Goal: Answer question/provide support

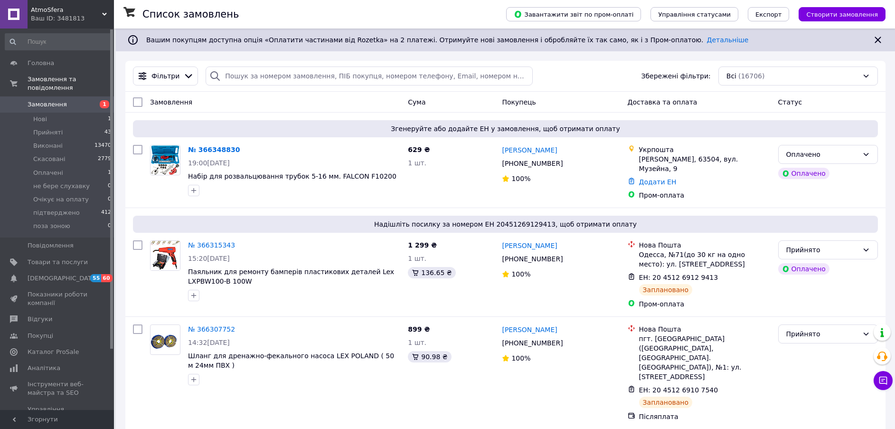
drag, startPoint x: 55, startPoint y: 252, endPoint x: 116, endPoint y: 245, distance: 61.2
click at [55, 258] on span "Товари та послуги" at bounding box center [58, 262] width 60 height 9
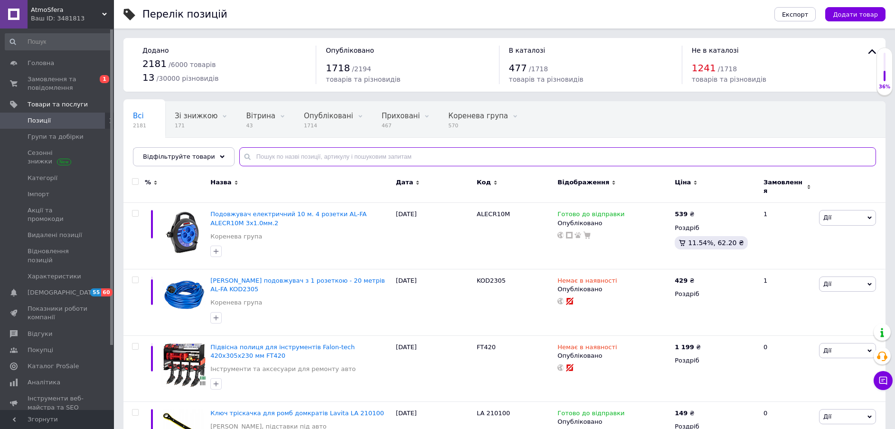
click at [259, 156] on input "text" at bounding box center [557, 156] width 636 height 19
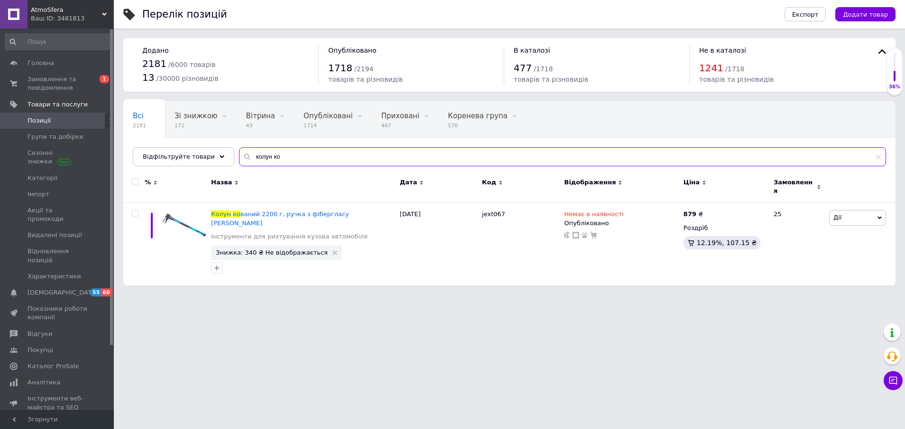
type input "колун ко"
click at [894, 382] on icon at bounding box center [893, 379] width 9 height 9
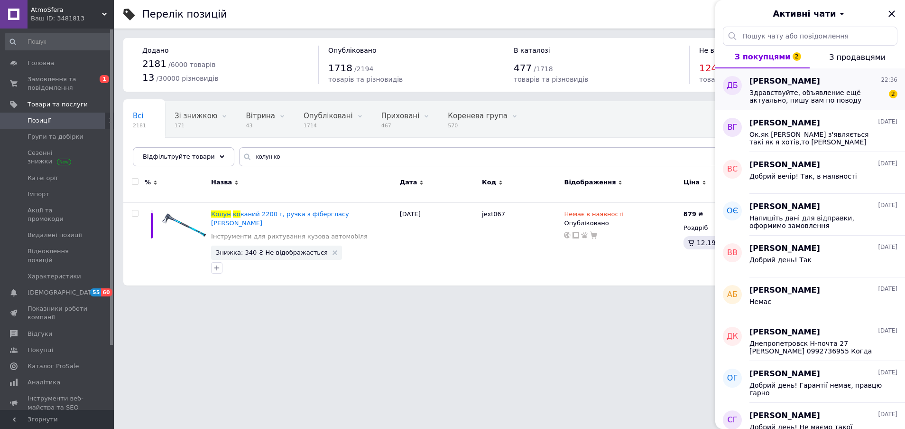
click at [801, 99] on span "Здравствуйте, объявление ещё актуально, пишу вам по поводу домкрата на 20 тонн …" at bounding box center [817, 96] width 135 height 15
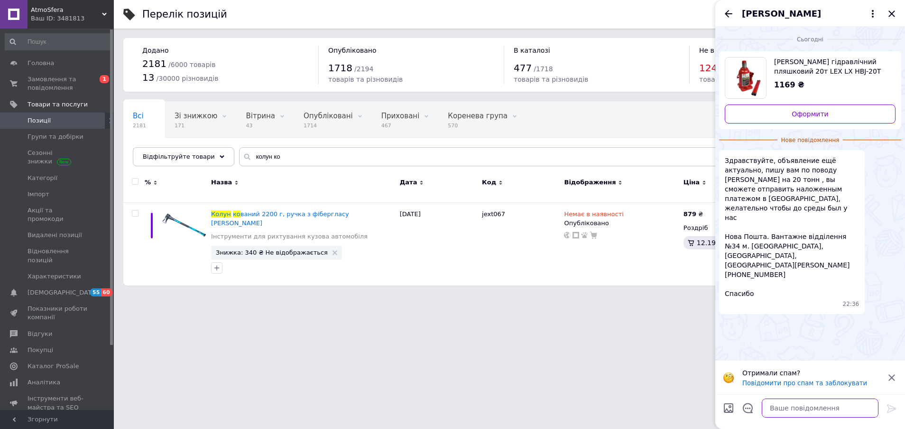
click at [807, 407] on textarea at bounding box center [820, 407] width 117 height 19
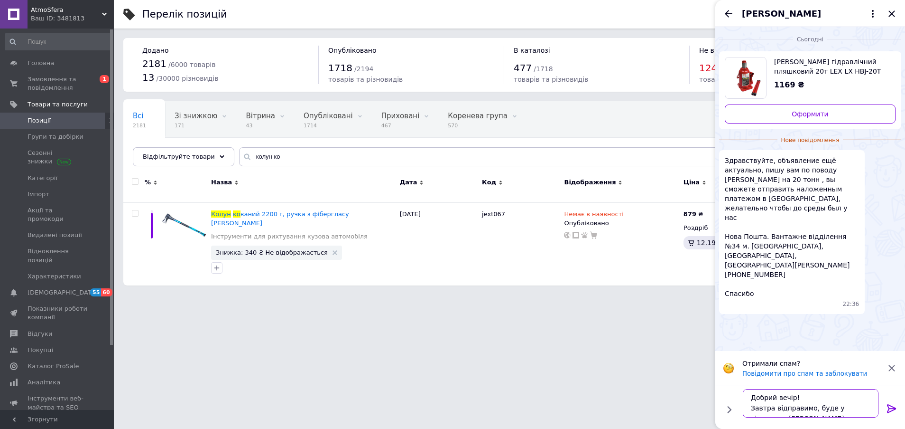
scroll to position [7, 0]
type textarea "Добрий вечір! Завтра відправимо, буде у вівторок у Вас"
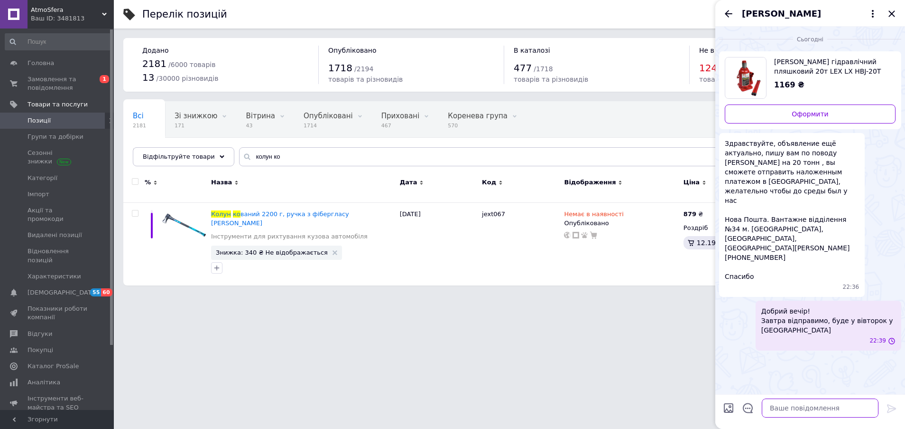
scroll to position [0, 0]
drag, startPoint x: 771, startPoint y: 220, endPoint x: 734, endPoint y: 218, distance: 37.1
click at [734, 218] on span "Здравствуйте, объявление ещё актуально, пишу вам по поводу домкрата на 20 тонн …" at bounding box center [792, 210] width 134 height 142
drag, startPoint x: 734, startPoint y: 218, endPoint x: 789, endPoint y: 232, distance: 56.9
click at [789, 232] on span "Здравствуйте, объявление ещё актуально, пишу вам по поводу домкрата на 20 тонн …" at bounding box center [792, 210] width 134 height 142
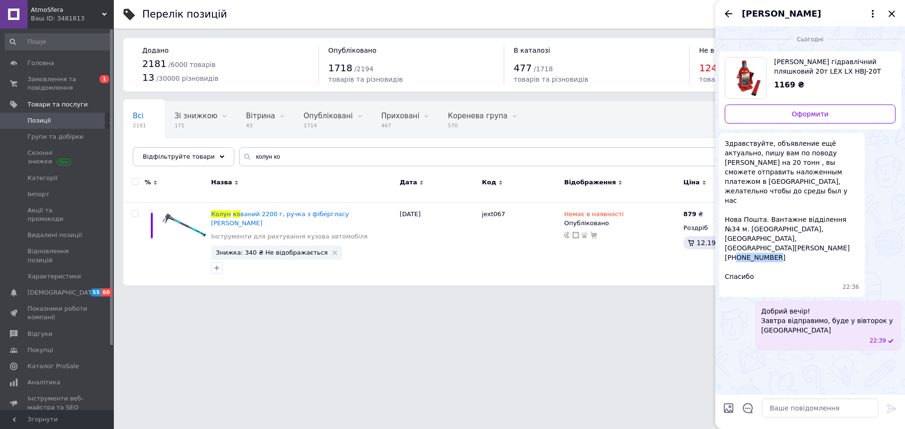
drag, startPoint x: 776, startPoint y: 217, endPoint x: 737, endPoint y: 218, distance: 38.9
click at [737, 218] on span "Здравствуйте, объявление ещё актуально, пишу вам по поводу домкрата на 20 тонн …" at bounding box center [792, 210] width 134 height 142
copy span "0934615364"
click at [815, 213] on span "Здравствуйте, объявление ещё актуально, пишу вам по поводу домкрата на 20 тонн …" at bounding box center [792, 210] width 134 height 142
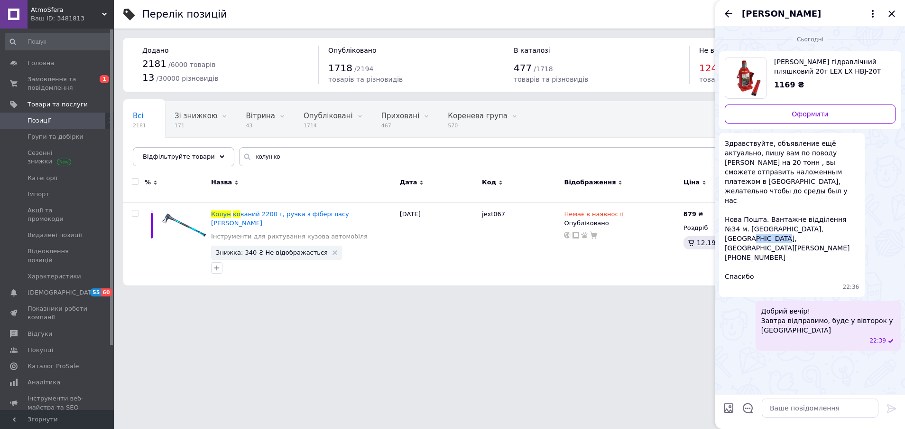
copy span "Кожухарь"
click at [850, 410] on textarea at bounding box center [820, 407] width 117 height 19
paste textarea "20451269293441"
type textarea "ТТН 20451269293441"
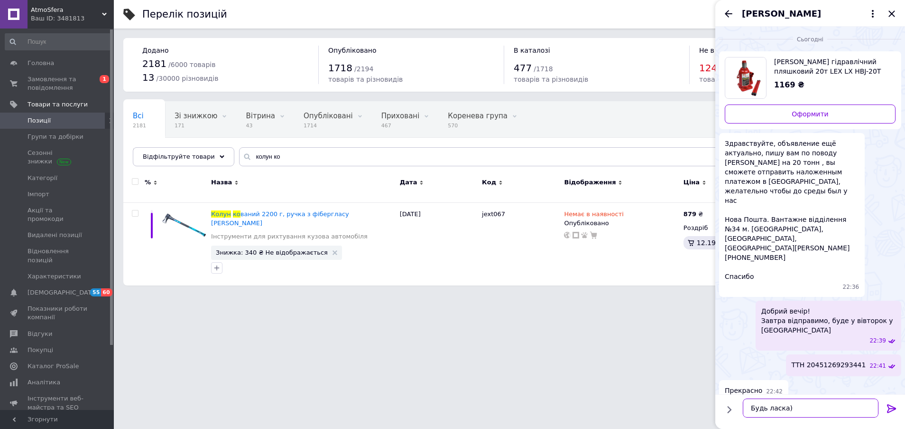
type textarea "Будь ласка)"
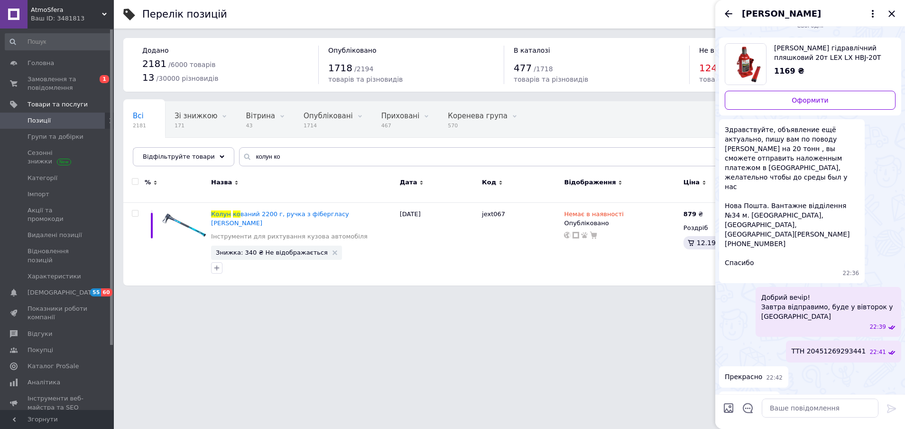
click at [759, 60] on img "Переглянути товар" at bounding box center [746, 64] width 40 height 41
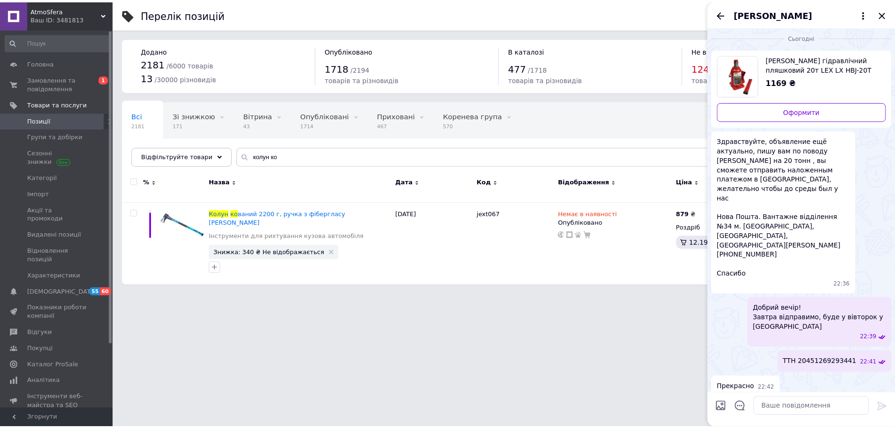
scroll to position [0, 0]
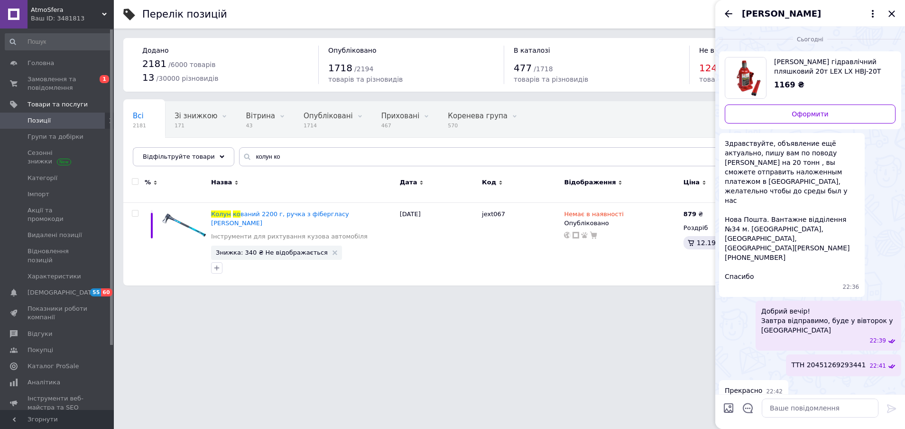
click at [764, 12] on span "Денис Белименко" at bounding box center [781, 14] width 79 height 12
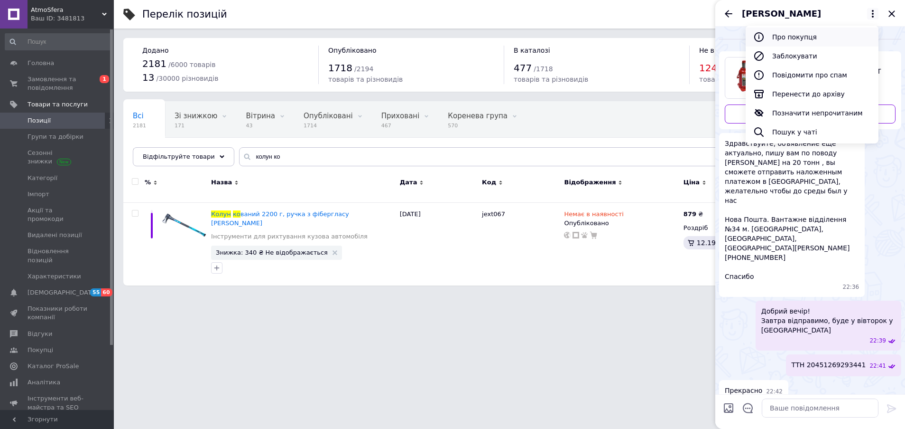
click at [775, 40] on button "Про покупця" at bounding box center [812, 37] width 133 height 19
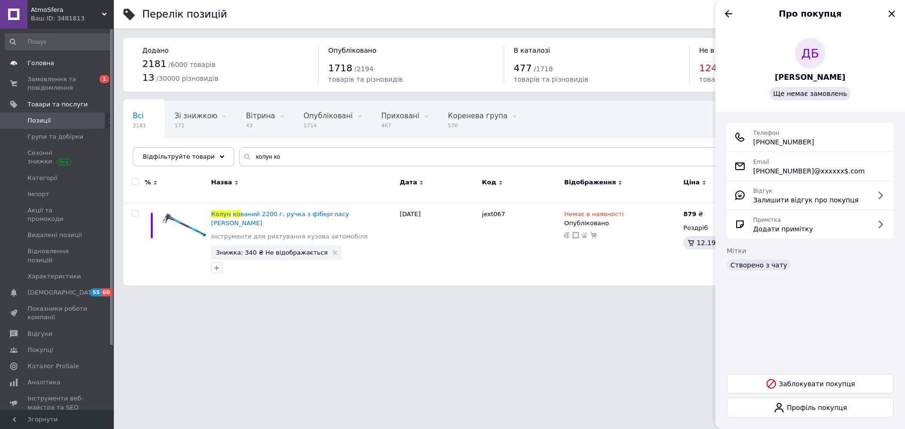
click at [60, 61] on span "Головна" at bounding box center [58, 63] width 60 height 9
